Goal: Information Seeking & Learning: Learn about a topic

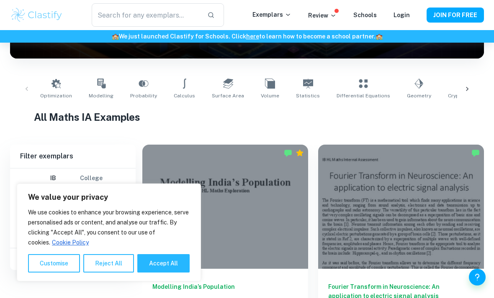
scroll to position [140, 0]
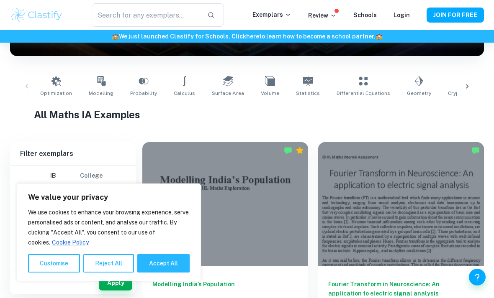
click at [160, 273] on button "Accept All" at bounding box center [163, 264] width 52 height 18
checkbox input "true"
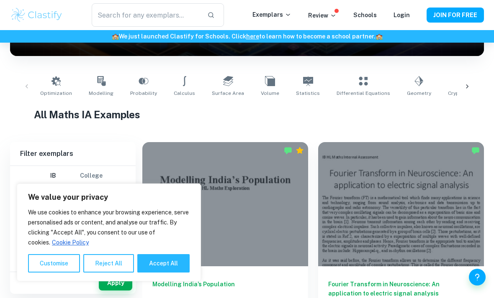
checkbox input "true"
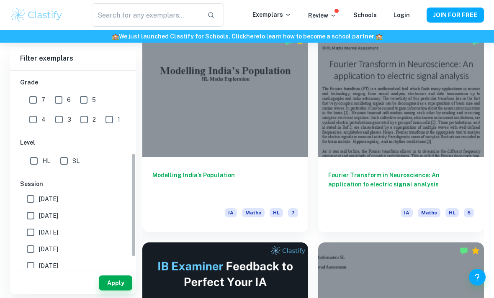
scroll to position [177, 0]
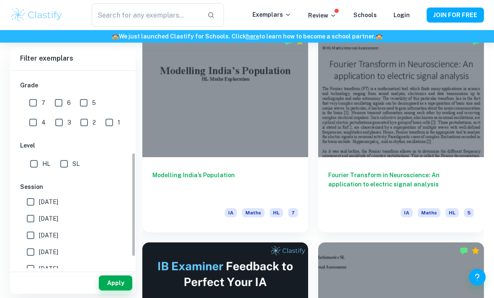
click at [36, 160] on input "HL" at bounding box center [34, 164] width 17 height 17
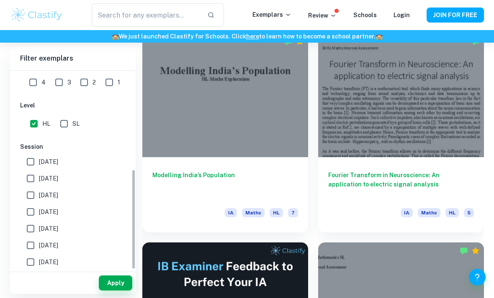
scroll to position [237, 0]
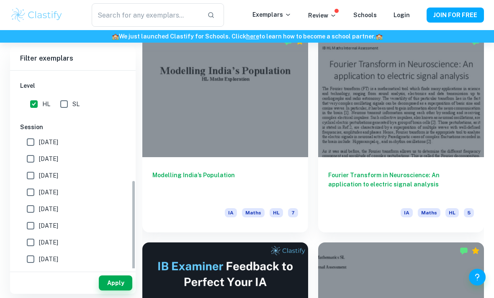
click at [31, 104] on input "HL" at bounding box center [34, 104] width 17 height 17
checkbox input "false"
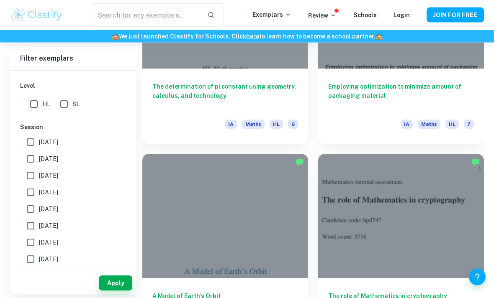
scroll to position [1387, 0]
click at [192, 86] on h6 "The determination of pi constant using geometry, calculus, and technology" at bounding box center [225, 96] width 146 height 28
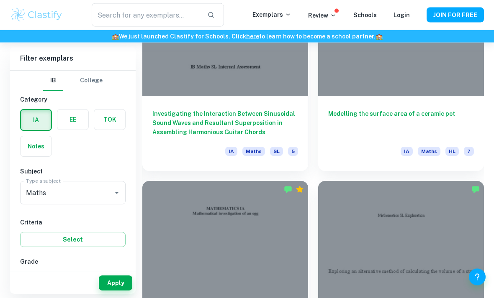
scroll to position [3458, 0]
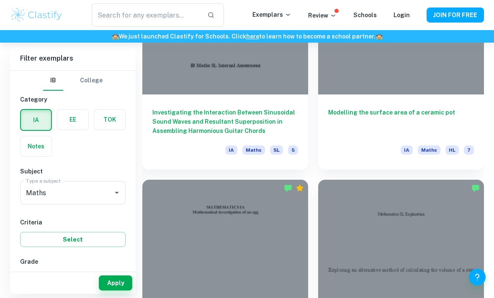
click at [144, 7] on input "text" at bounding box center [146, 14] width 109 height 23
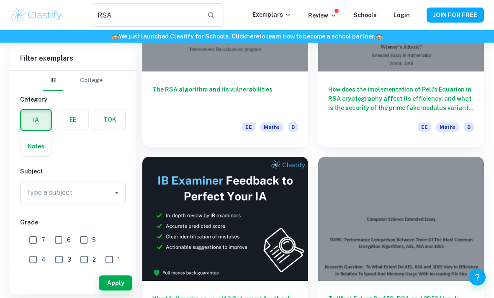
scroll to position [121, 0]
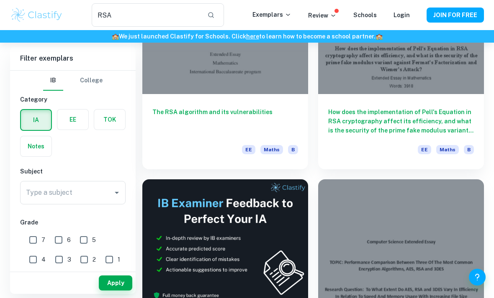
click at [119, 18] on input "RSA" at bounding box center [146, 14] width 109 height 23
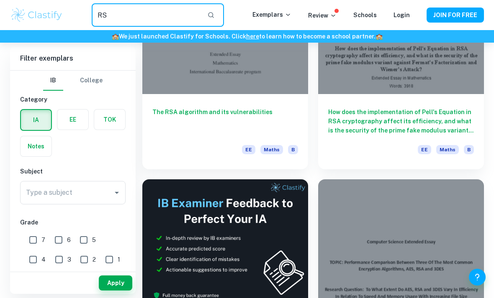
type input "R"
type input "hash"
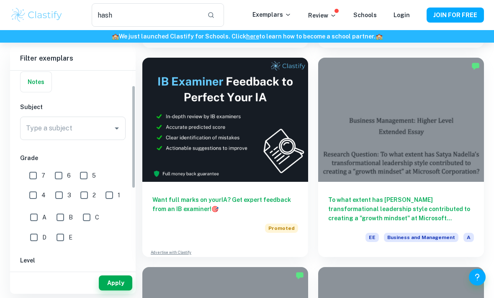
scroll to position [73, 0]
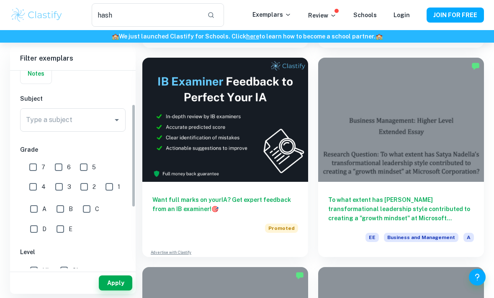
click at [31, 123] on div "Type a subject Type a subject" at bounding box center [72, 119] width 105 height 23
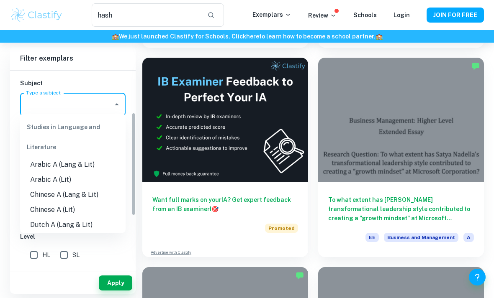
scroll to position [91, 0]
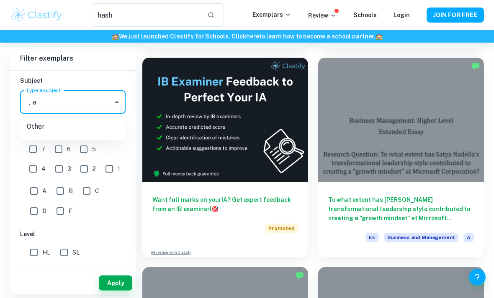
type input "，"
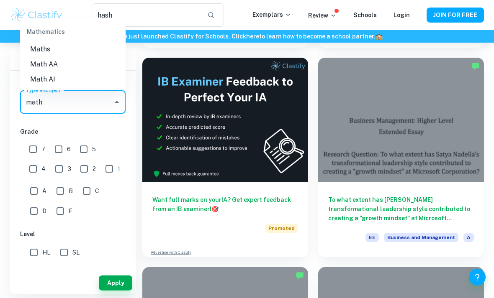
click at [37, 50] on li "Maths" at bounding box center [72, 49] width 105 height 15
type input "Maths"
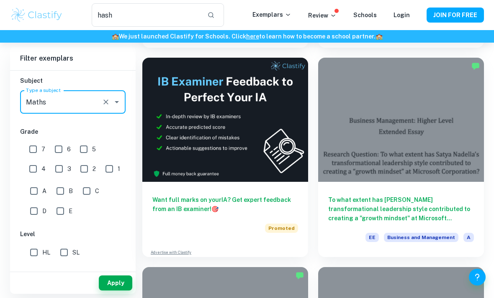
click at [105, 291] on button "Apply" at bounding box center [115, 283] width 33 height 15
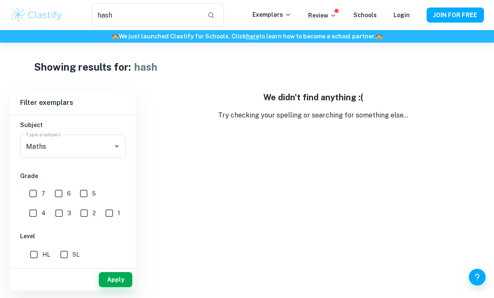
click at [122, 12] on input "hash" at bounding box center [146, 14] width 109 height 23
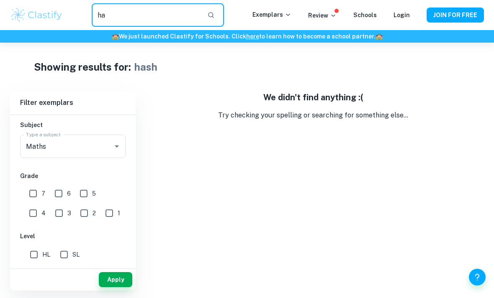
type input "h"
type input "SHA"
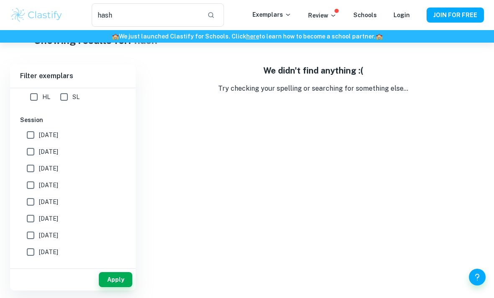
type input "RSA"
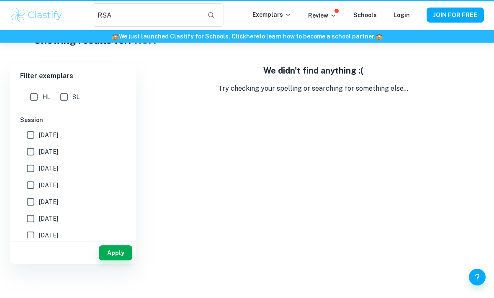
scroll to position [43, 0]
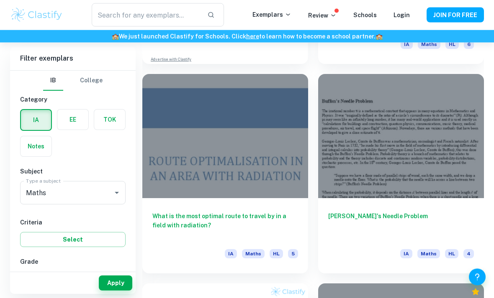
scroll to position [7338, 0]
